Goal: Information Seeking & Learning: Learn about a topic

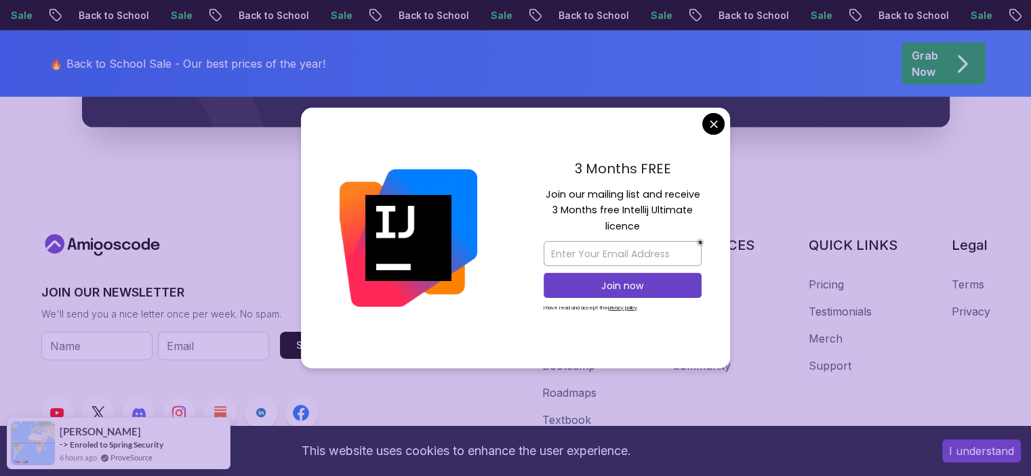
scroll to position [4337, 0]
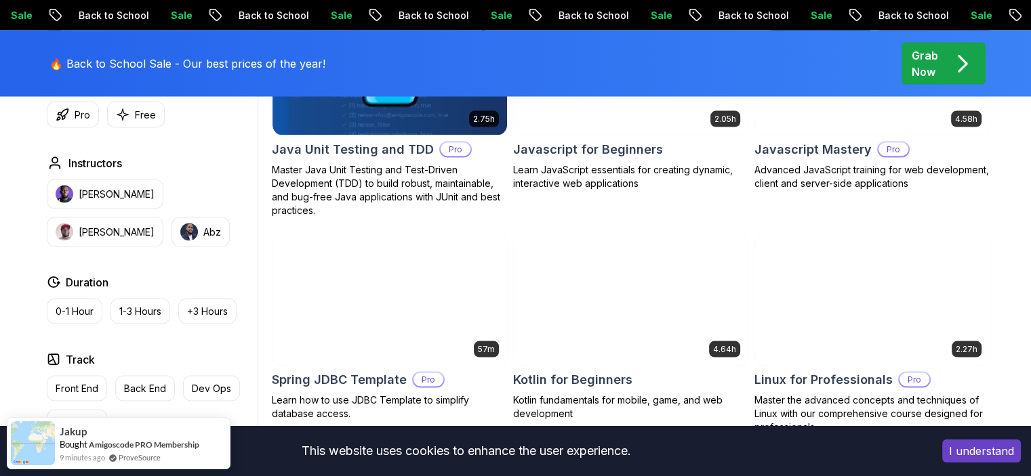
scroll to position [0, 0]
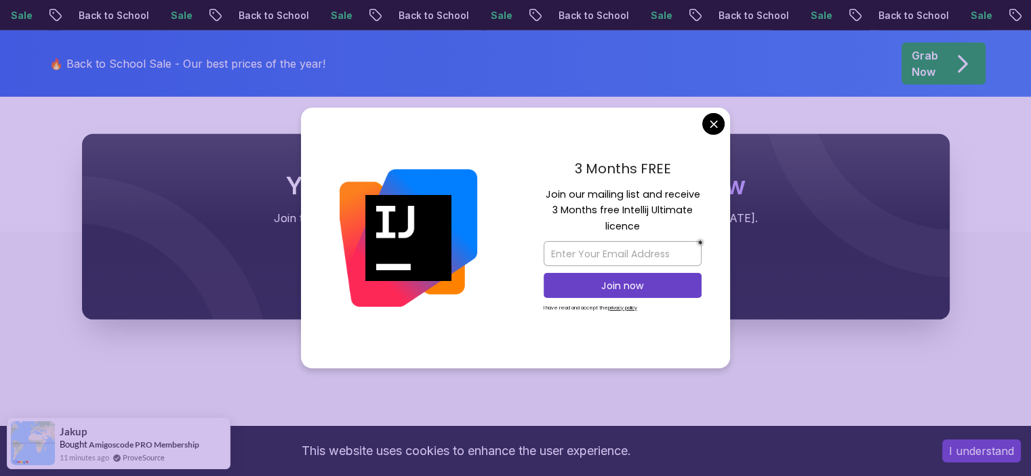
scroll to position [4134, 0]
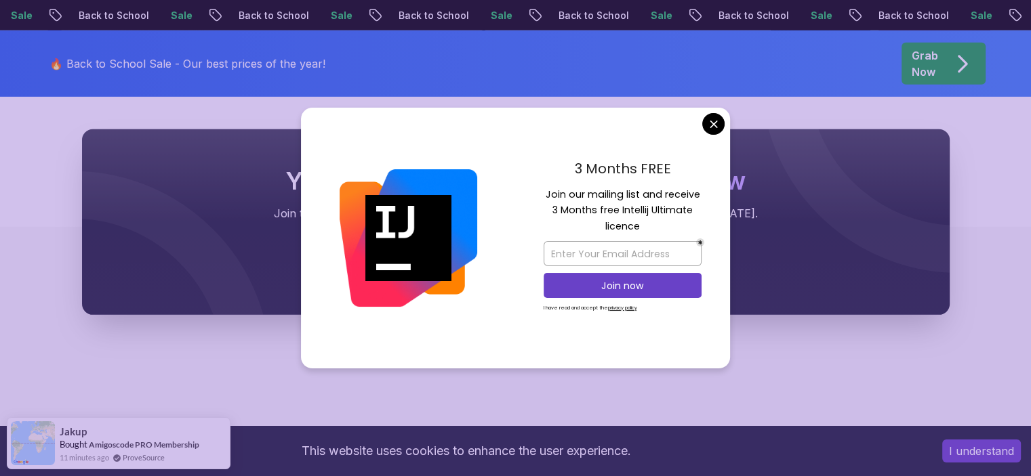
click at [697, 127] on div "3 Months FREE Join our mailing list and receive 3 Months free Intellij Ultimate…" at bounding box center [622, 239] width 215 height 262
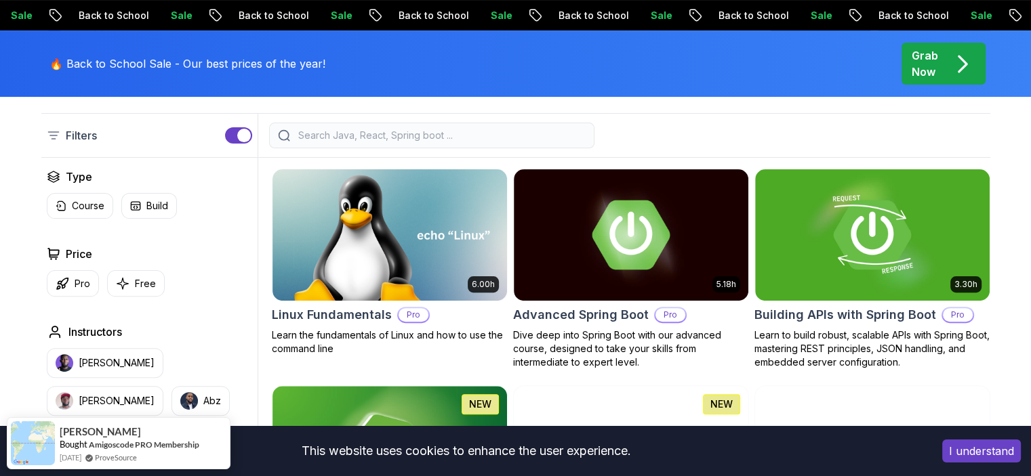
scroll to position [339, 0]
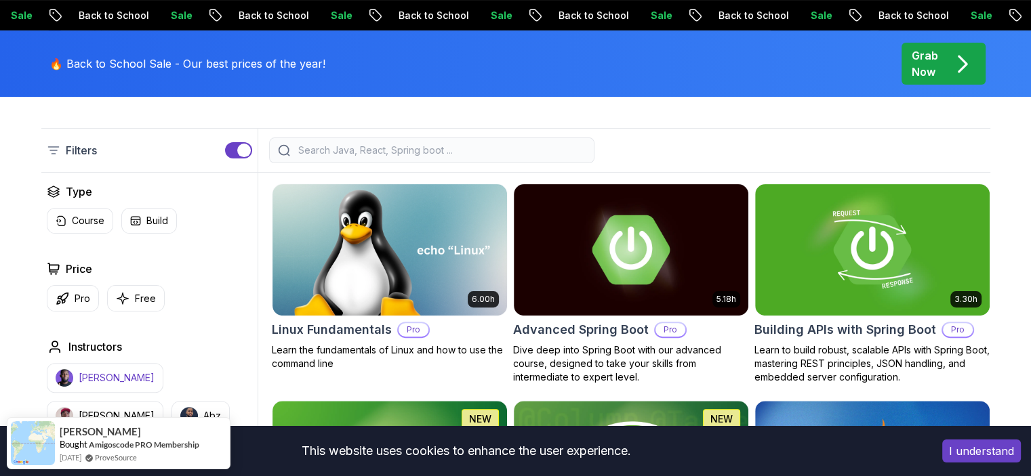
click at [109, 373] on p "[PERSON_NAME]" at bounding box center [117, 378] width 76 height 14
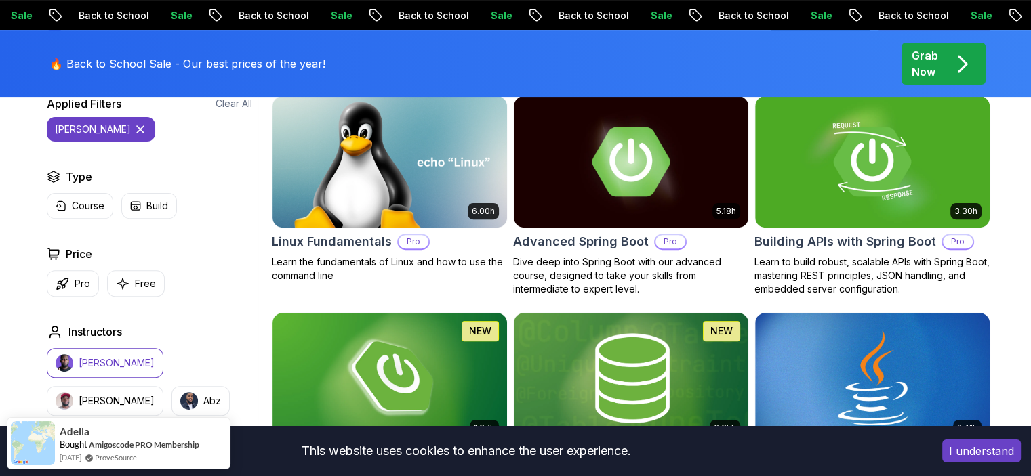
scroll to position [407, 0]
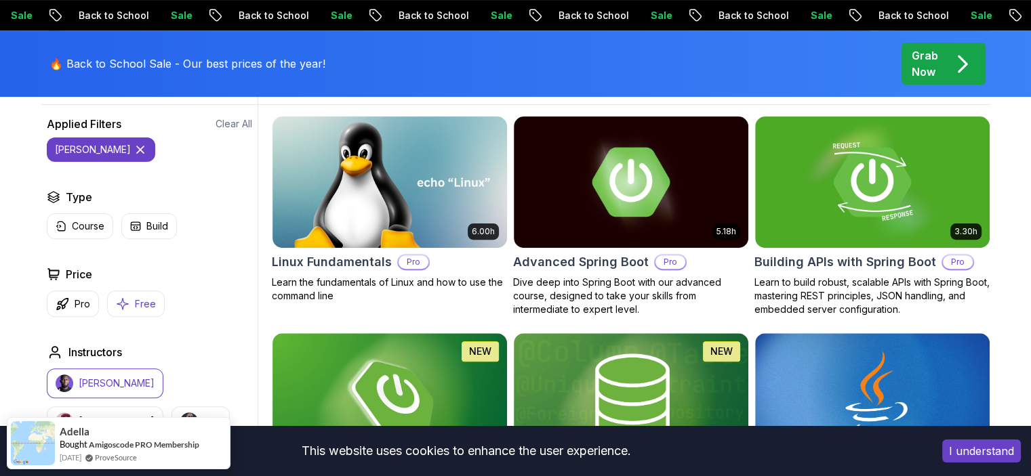
click at [125, 308] on icon "button" at bounding box center [123, 304] width 14 height 14
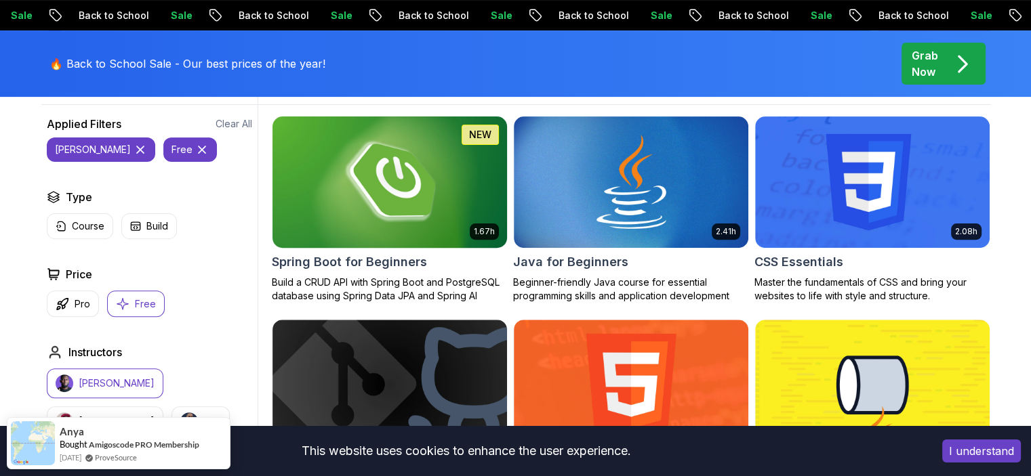
click at [398, 221] on img at bounding box center [389, 182] width 246 height 138
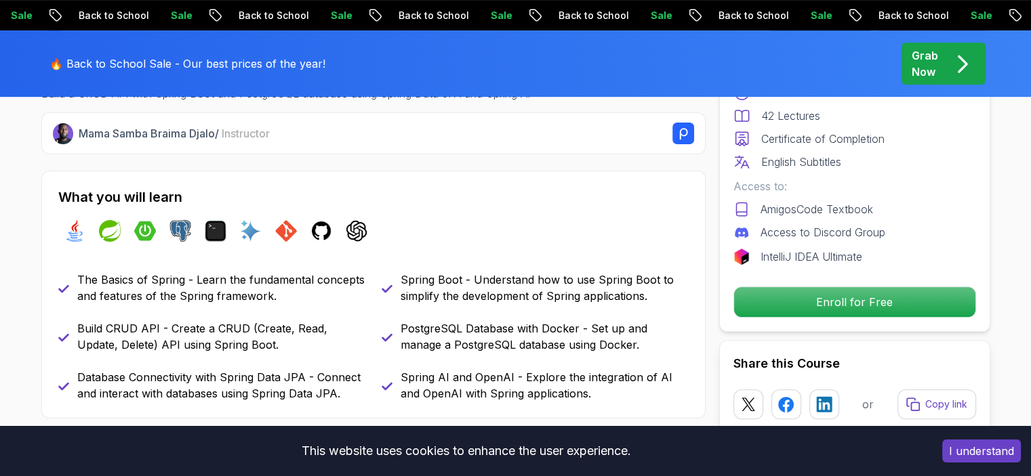
scroll to position [542, 0]
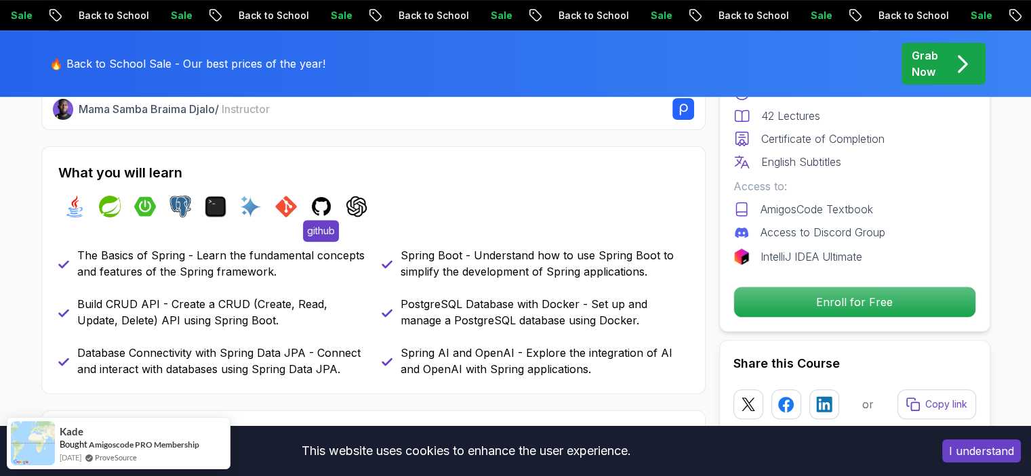
click at [312, 207] on img at bounding box center [321, 207] width 22 height 22
click at [323, 237] on span "github" at bounding box center [321, 231] width 36 height 22
click at [327, 203] on img at bounding box center [321, 207] width 22 height 22
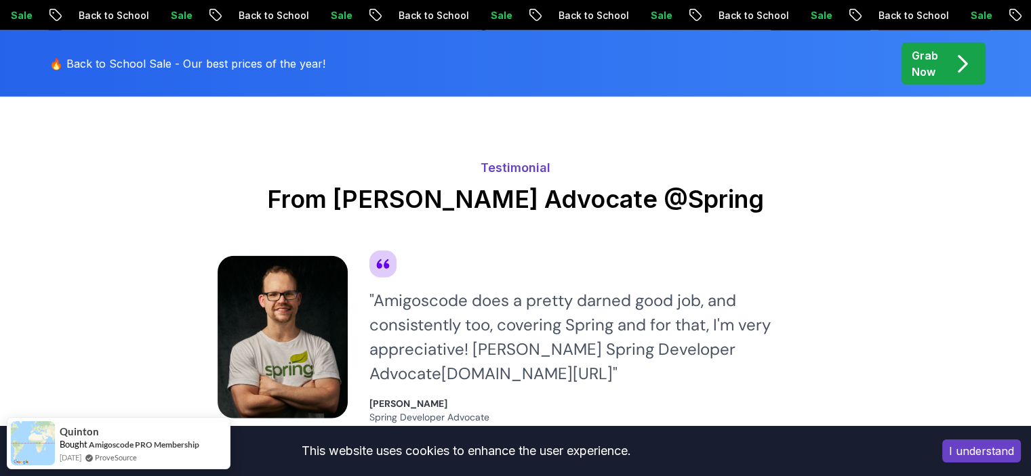
scroll to position [3250, 0]
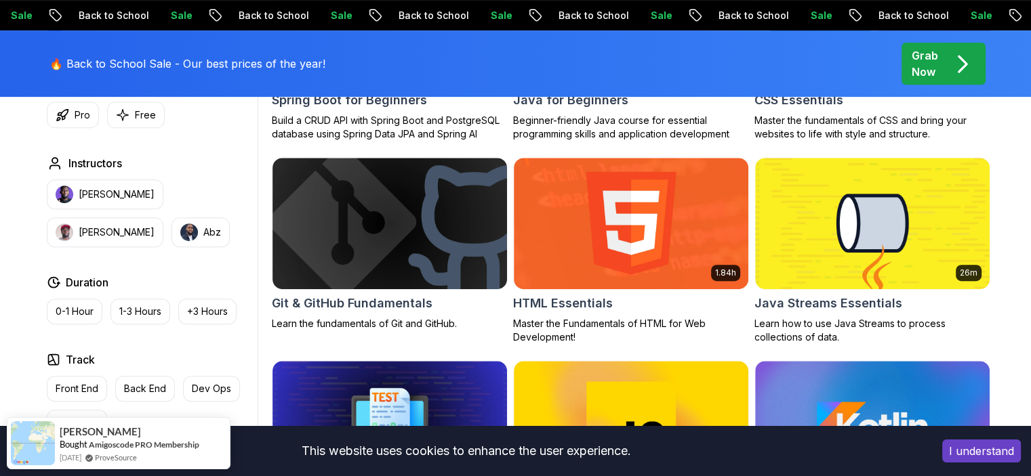
scroll to position [610, 0]
